Goal: Find contact information: Find contact information

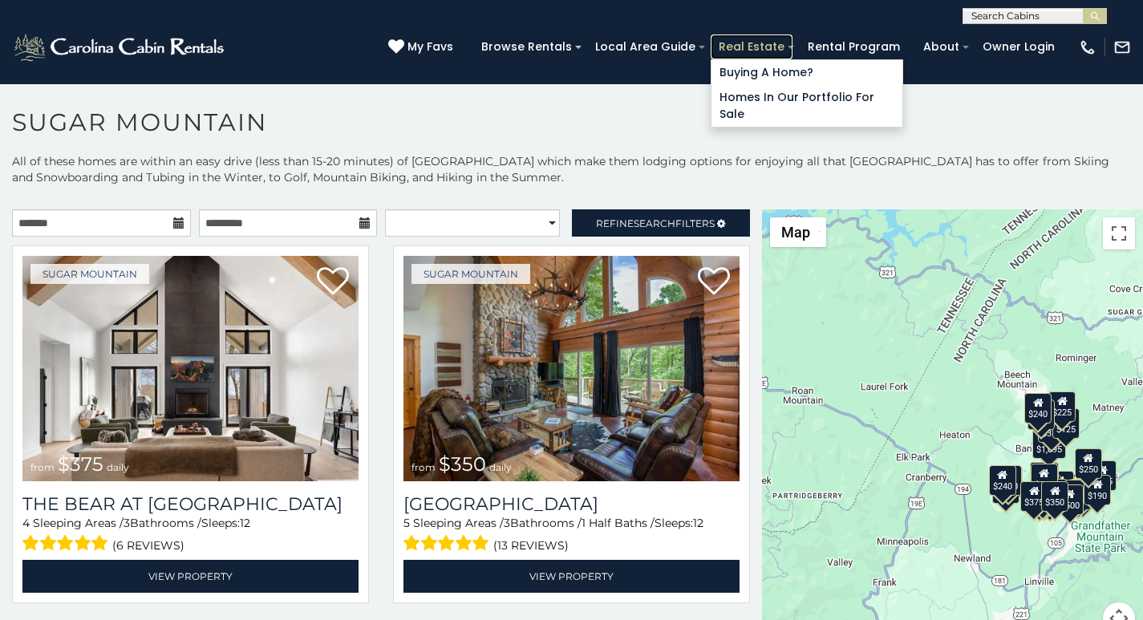
click at [781, 39] on link "Real Estate" at bounding box center [752, 46] width 82 height 25
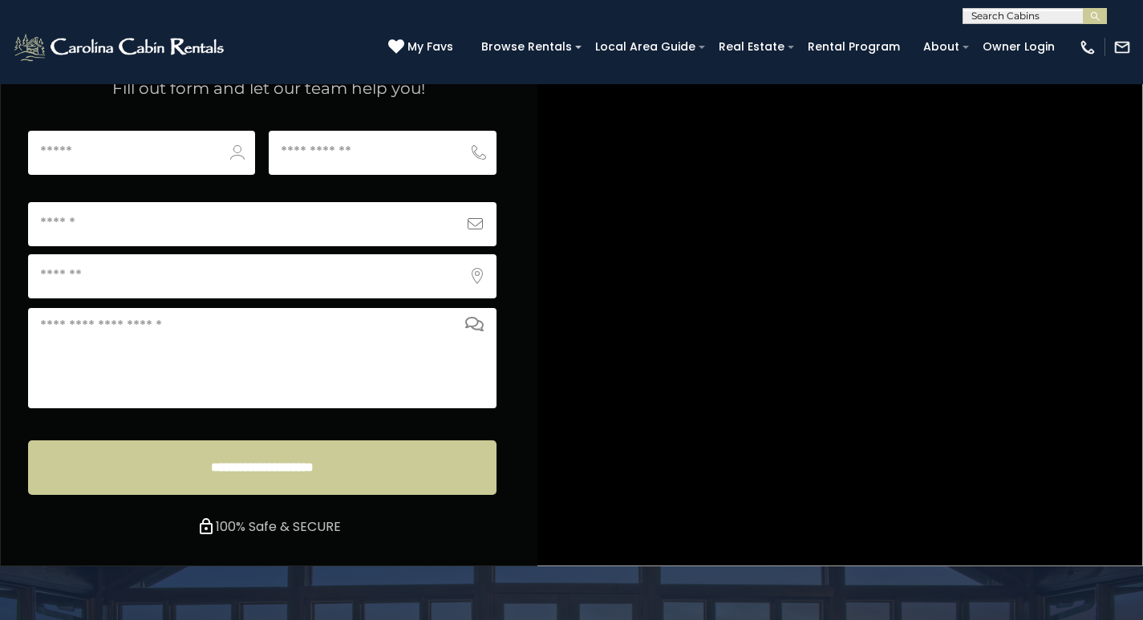
scroll to position [6165, 0]
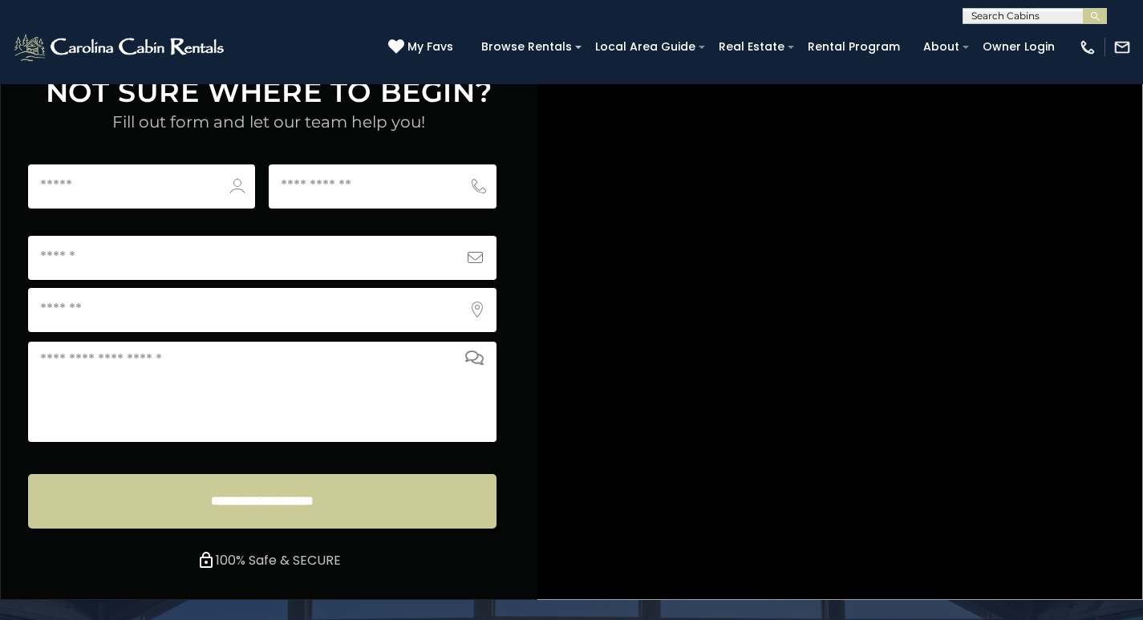
scroll to position [6158, 0]
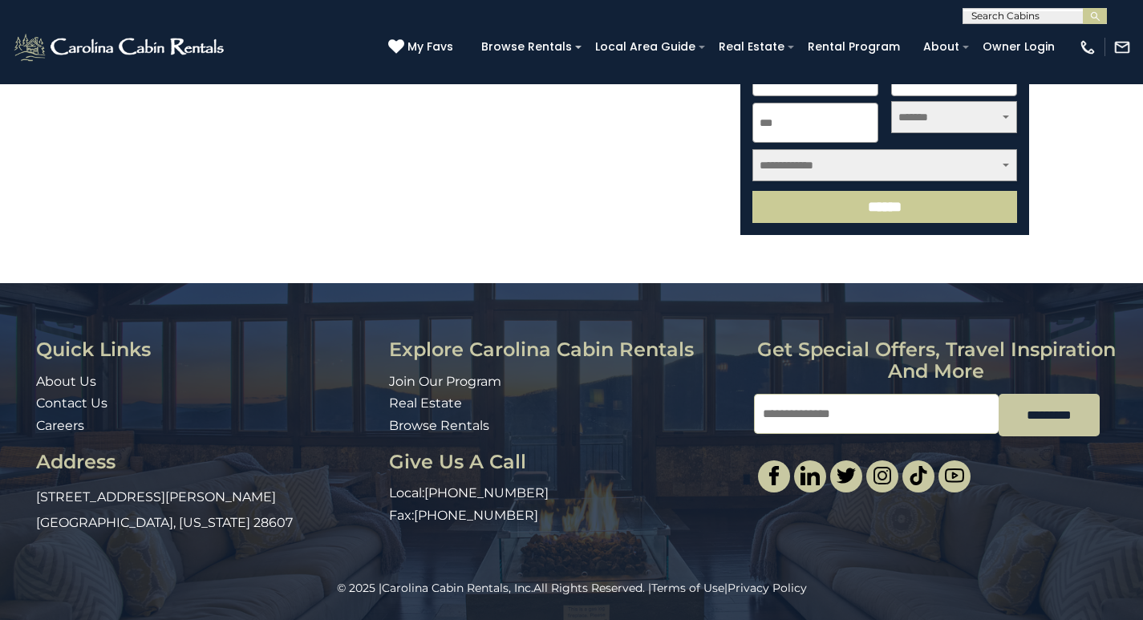
scroll to position [675, 0]
click at [314, 602] on div "© 2025 | Carolina Cabin Rentals, Inc. All Rights Reserved. | Terms of Use | Pri…" at bounding box center [571, 600] width 1143 height 40
click at [123, 616] on div "© 2025 | Carolina Cabin Rentals, Inc. All Rights Reserved. | Terms of Use | Pri…" at bounding box center [571, 600] width 1143 height 40
click at [75, 616] on div "© 2025 | Carolina Cabin Rentals, Inc. All Rights Reserved. | Terms of Use | Pri…" at bounding box center [571, 600] width 1143 height 40
click at [121, 616] on div "© 2025 | Carolina Cabin Rentals, Inc. All Rights Reserved. | Terms of Use | Pri…" at bounding box center [571, 600] width 1143 height 40
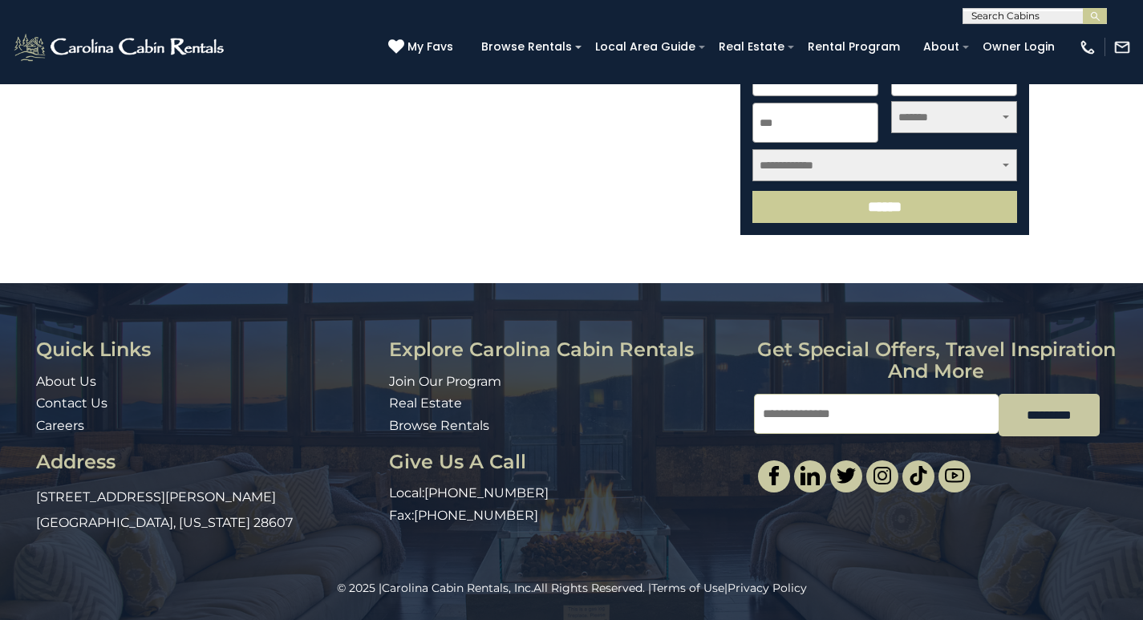
click at [121, 616] on div "© 2025 | Carolina Cabin Rentals, Inc. All Rights Reserved. | Terms of Use | Pri…" at bounding box center [571, 600] width 1143 height 40
click at [798, 481] on link at bounding box center [810, 476] width 32 height 32
